Goal: Information Seeking & Learning: Learn about a topic

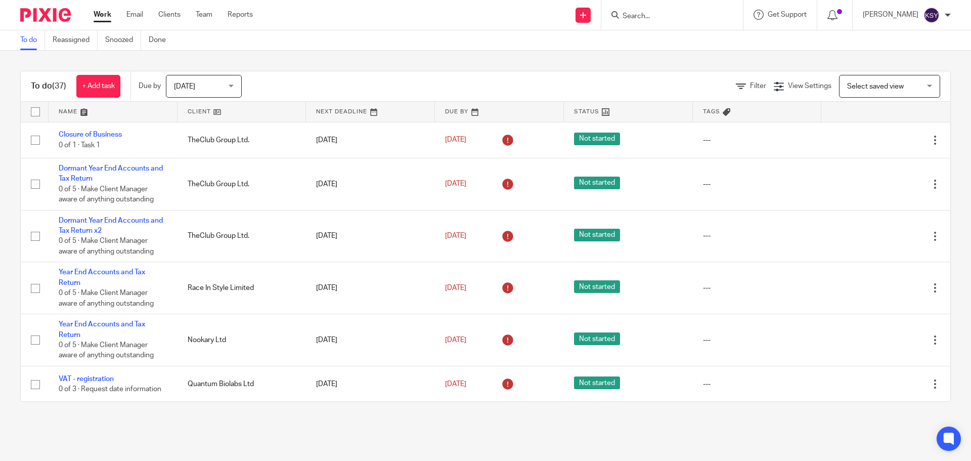
click at [638, 15] on input "Search" at bounding box center [667, 16] width 91 height 9
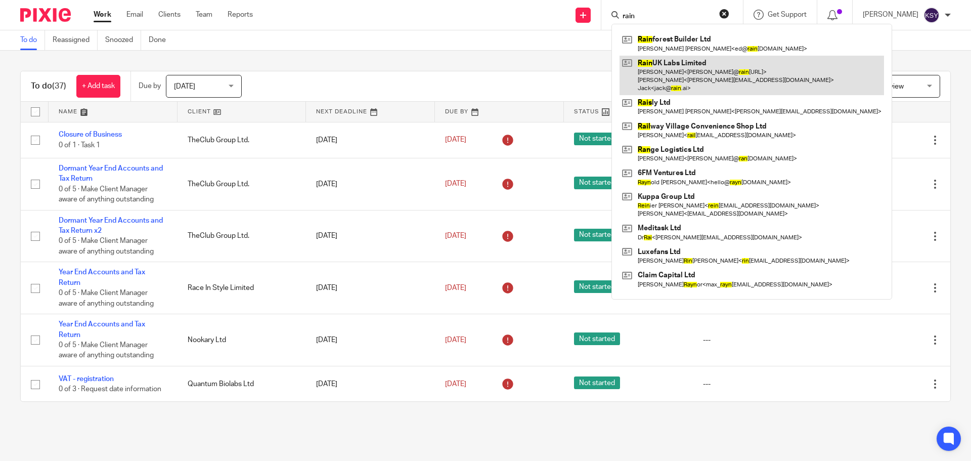
type input "rain"
click at [689, 70] on link at bounding box center [752, 76] width 265 height 40
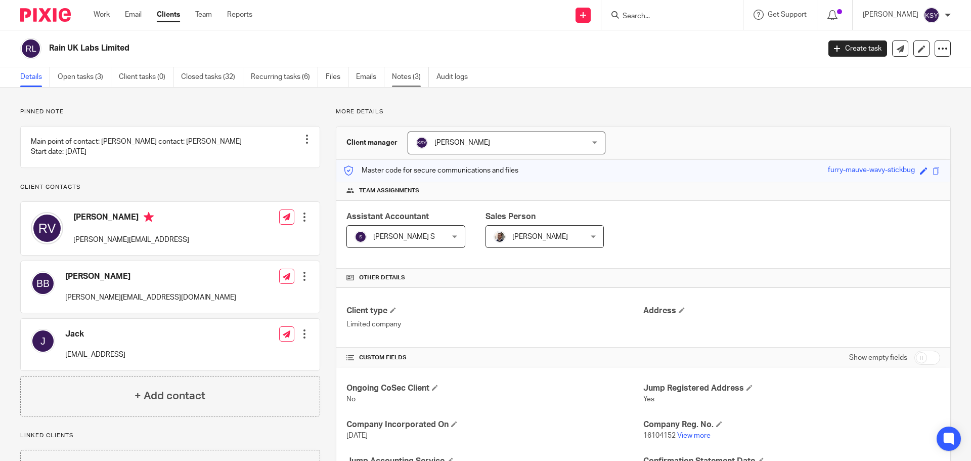
click at [410, 72] on link "Notes (3)" at bounding box center [410, 77] width 37 height 20
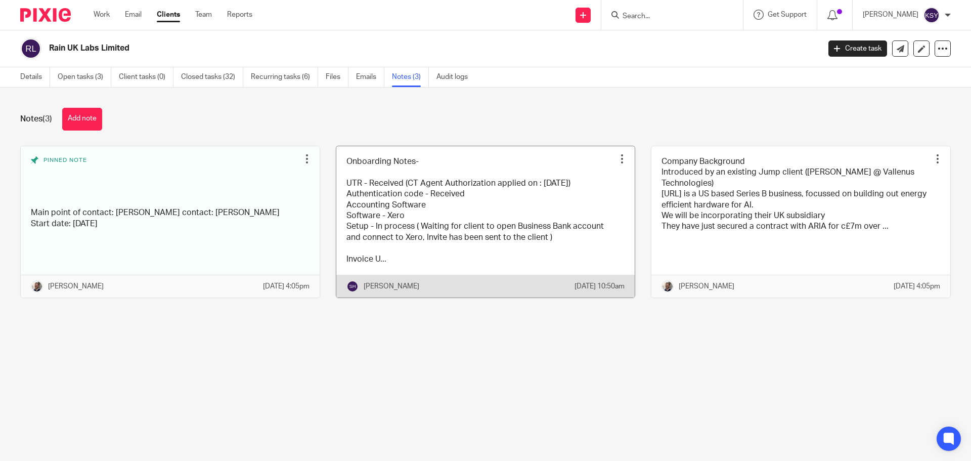
click at [593, 222] on link at bounding box center [485, 221] width 299 height 151
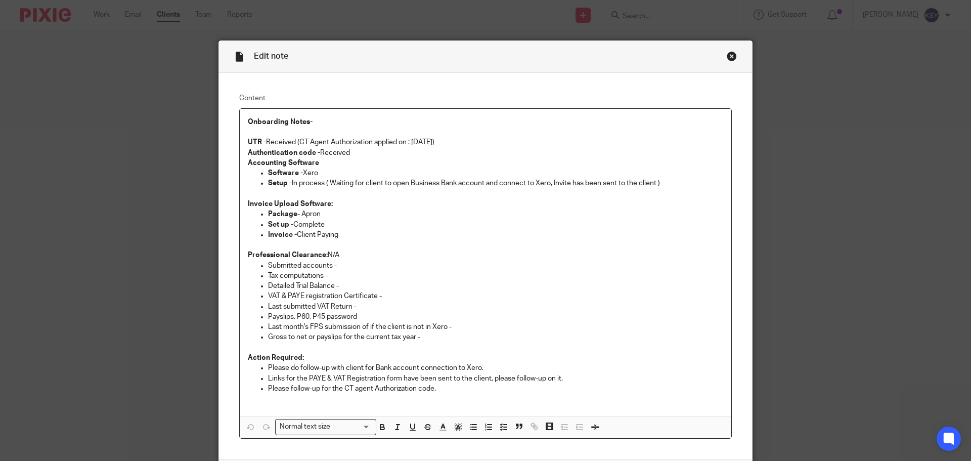
click at [603, 331] on p "Last month's FPS submission of if the client is not in Xero -" at bounding box center [495, 327] width 455 height 10
click at [605, 345] on p at bounding box center [486, 348] width 476 height 10
click at [614, 341] on p "Gross to net or payslips for the current tax year -" at bounding box center [495, 337] width 455 height 10
click at [480, 220] on p "Set up - Complete" at bounding box center [495, 225] width 455 height 10
click at [508, 184] on p "Setup - In process ( Waiting for client to open Business Bank account and conne…" at bounding box center [495, 183] width 455 height 10
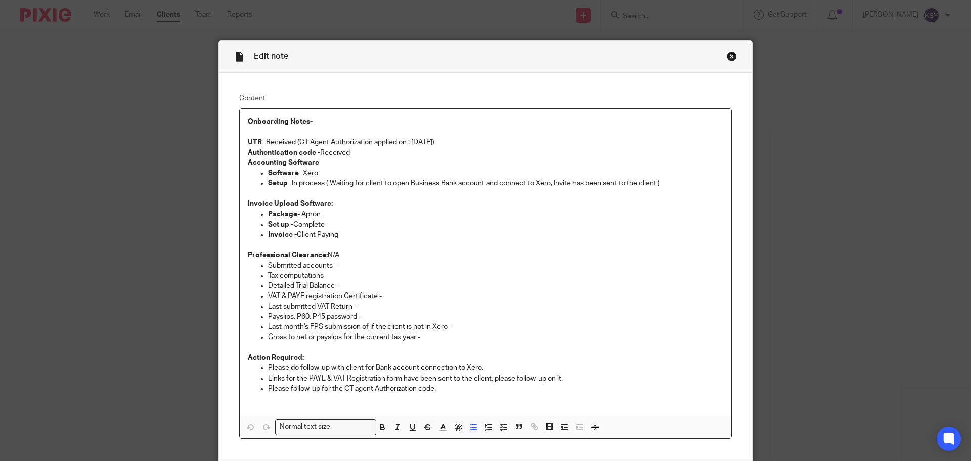
click at [729, 54] on div "Close this dialog window" at bounding box center [732, 56] width 10 height 10
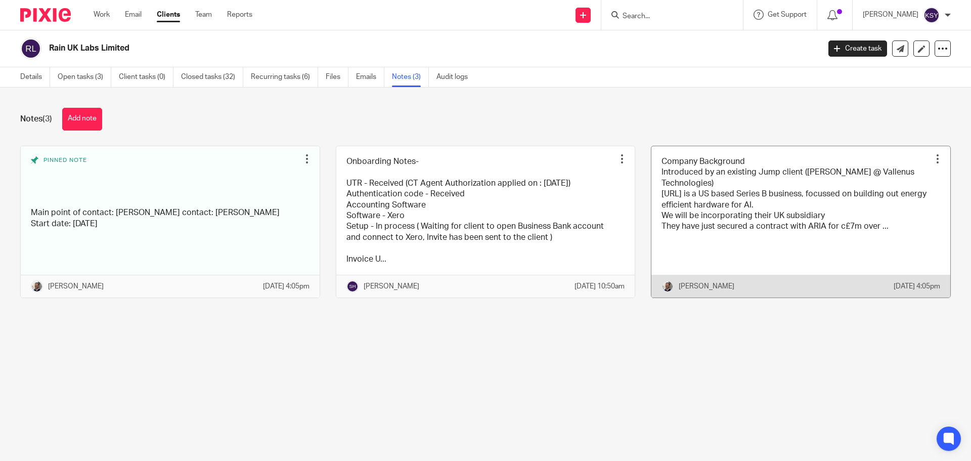
click at [723, 221] on link at bounding box center [801, 221] width 299 height 151
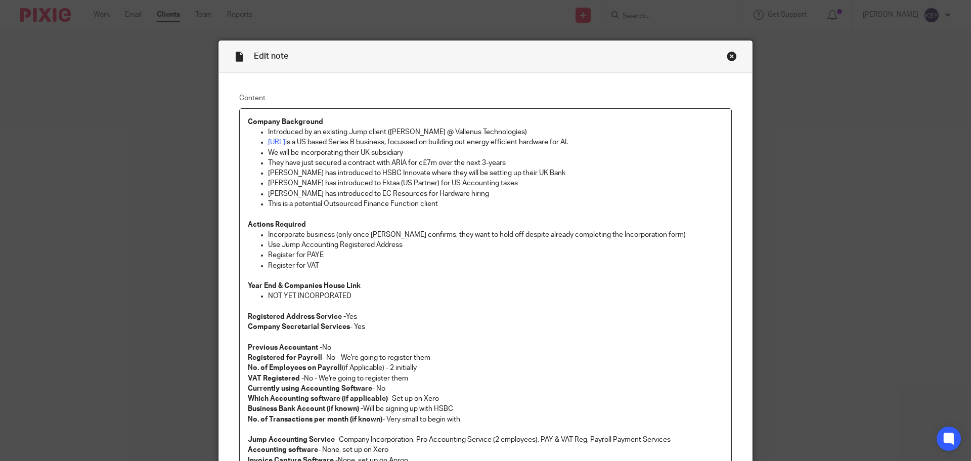
click at [479, 203] on p "This is a potential Outsourced Finance Function client" at bounding box center [495, 204] width 455 height 10
click at [475, 199] on p "This is a potential Outsourced Finance Function client" at bounding box center [495, 204] width 455 height 10
click at [475, 193] on p "Matt has introduced to EC Resources for Hardware hiring" at bounding box center [495, 194] width 455 height 10
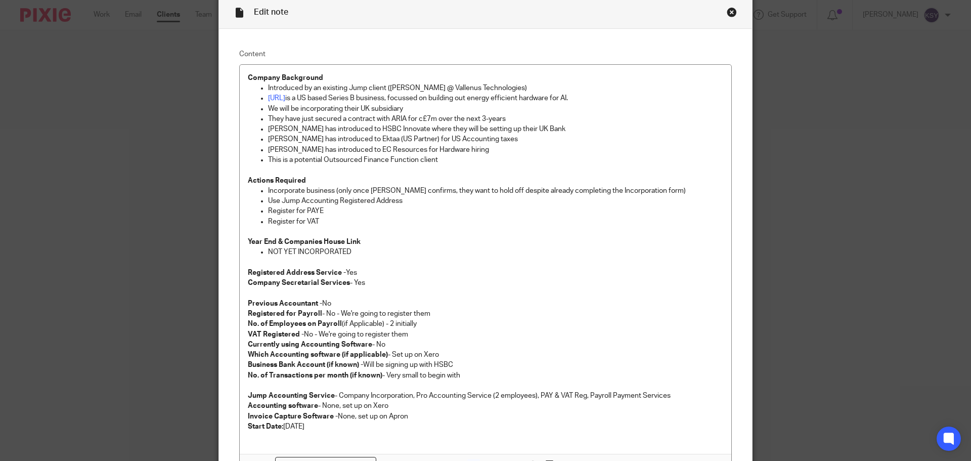
scroll to position [101, 0]
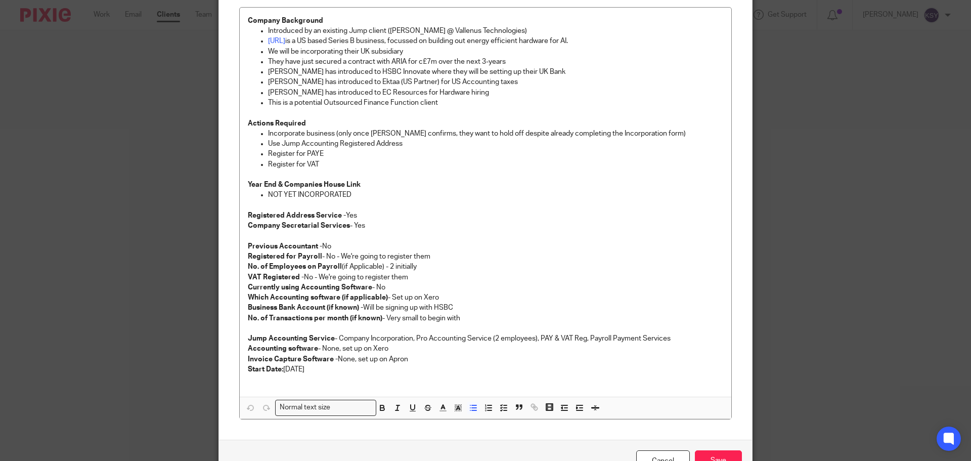
click at [461, 343] on p "Jump Accounting Service - Company Incorporation, Pro Accounting Service (2 empl…" at bounding box center [486, 338] width 476 height 10
click at [446, 353] on p "Accounting software - None, set up on Xero Invoice Capture Software - None, set…" at bounding box center [486, 354] width 476 height 21
click at [442, 360] on p "Accounting software - None, set up on Xero Invoice Capture Software - None, set…" at bounding box center [486, 354] width 476 height 21
click at [440, 349] on p "Accounting software - None, set up on Xero Invoice Capture Software - None, set…" at bounding box center [486, 354] width 476 height 21
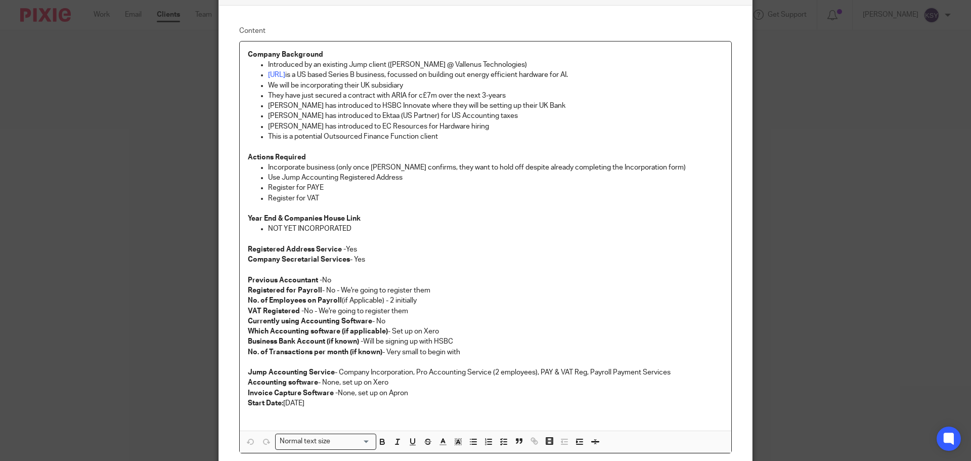
click at [508, 336] on div "Company Background Introduced by an existing Jump client (Laurence @ Vallenus T…" at bounding box center [486, 236] width 492 height 390
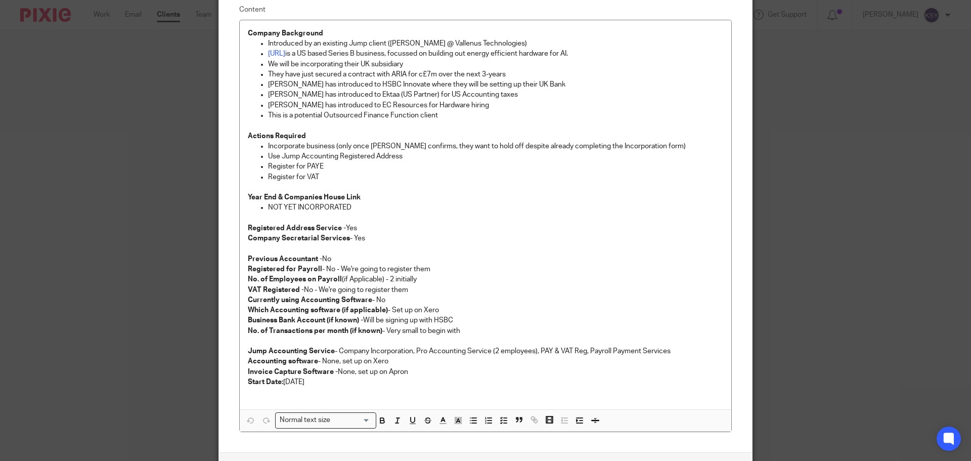
scroll to position [0, 0]
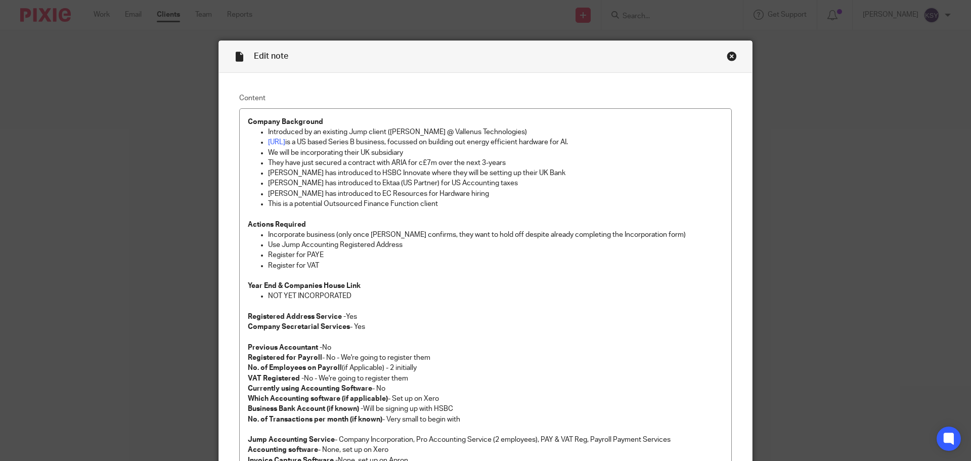
click at [505, 161] on p "They have just secured a contract with ARIA for c£7m over the next 3-years" at bounding box center [495, 163] width 455 height 10
click at [524, 152] on p "We will be incorporating their UK subsidiary" at bounding box center [495, 153] width 455 height 10
drag, startPoint x: 416, startPoint y: 208, endPoint x: 436, endPoint y: 209, distance: 19.8
click at [416, 208] on p "This is a potential Outsourced Finance Function client" at bounding box center [495, 204] width 455 height 10
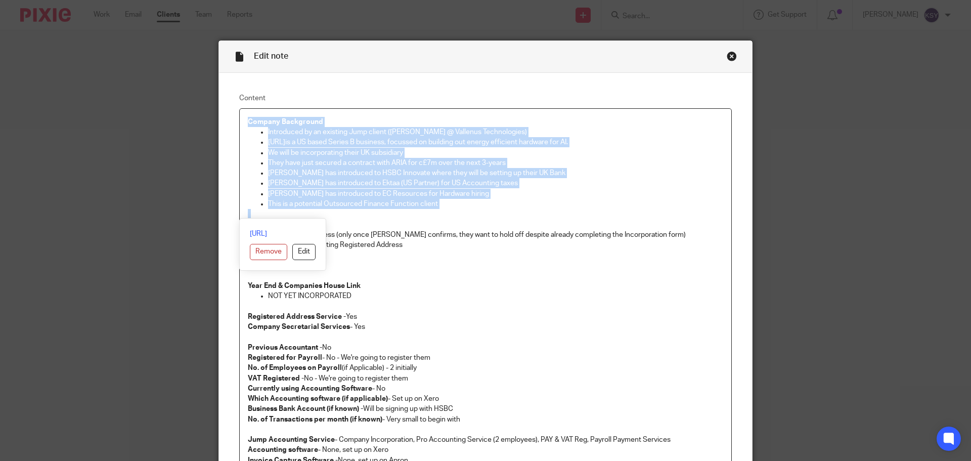
drag, startPoint x: 479, startPoint y: 209, endPoint x: 243, endPoint y: 119, distance: 251.9
click at [243, 119] on div "Company Background Introduced by an existing Jump client (Laurence @ Vallenus T…" at bounding box center [486, 304] width 492 height 390
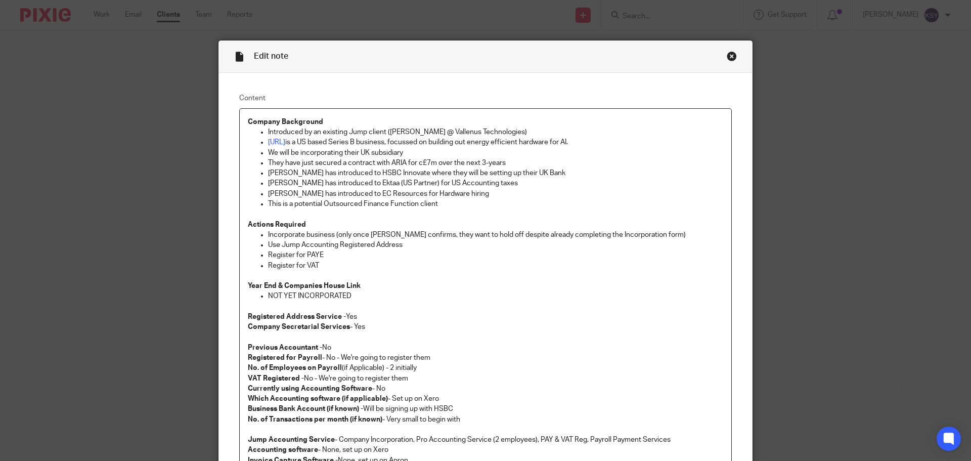
click at [540, 165] on p "They have just secured a contract with ARIA for c£7m over the next 3-years" at bounding box center [495, 163] width 455 height 10
